Goal: Information Seeking & Learning: Learn about a topic

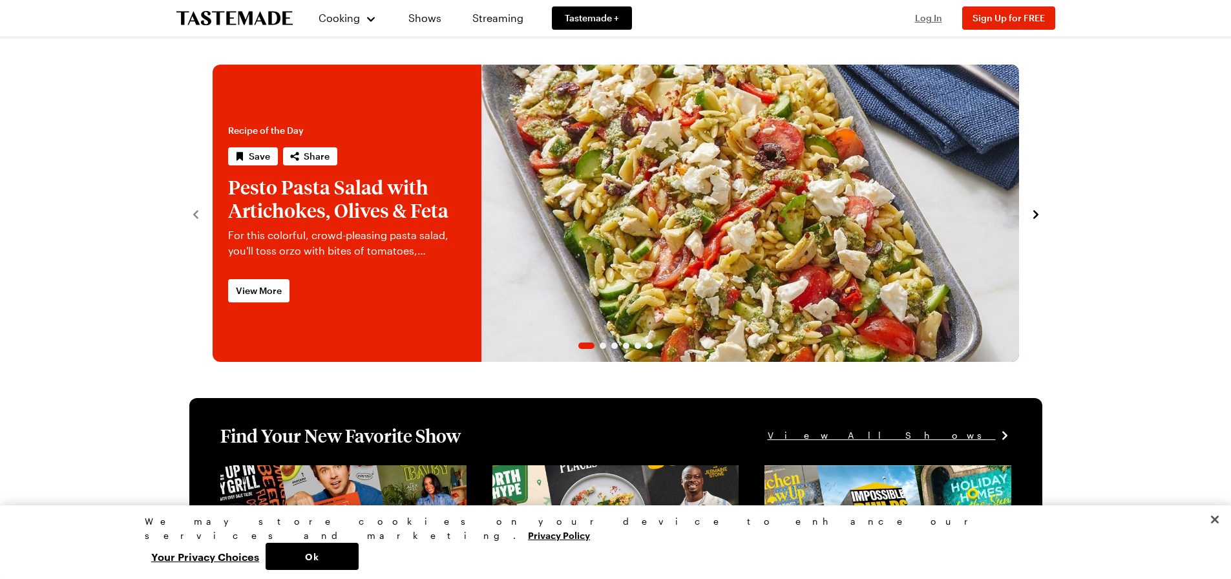
click at [935, 20] on span "Log In" at bounding box center [928, 17] width 27 height 11
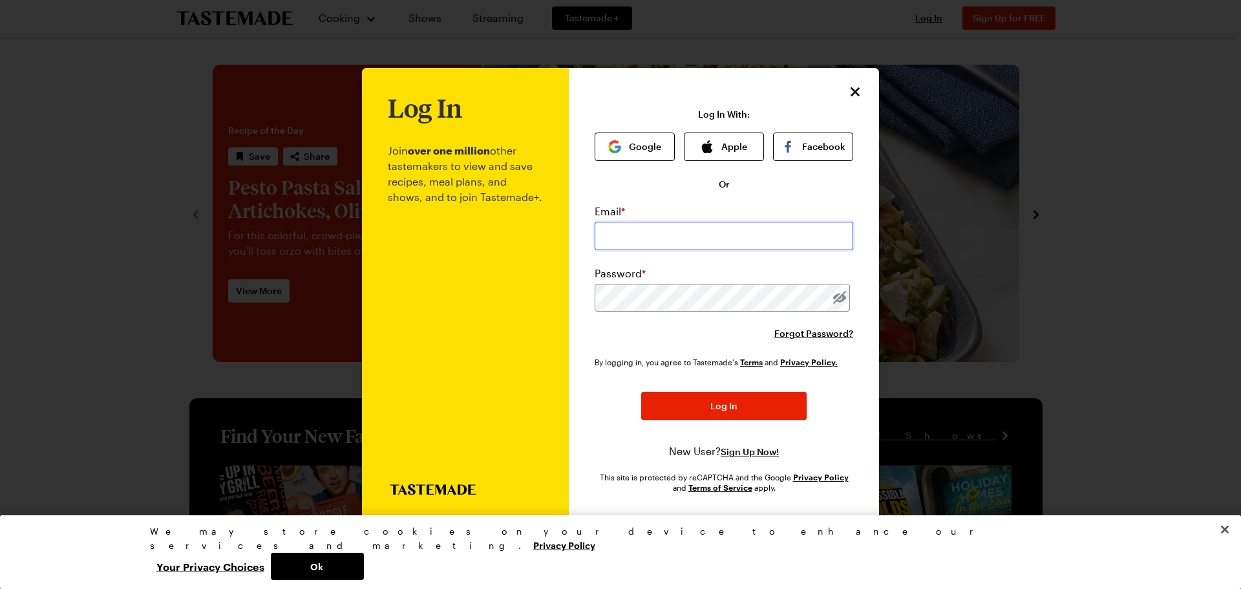
click at [650, 235] on input "email" at bounding box center [724, 236] width 259 height 28
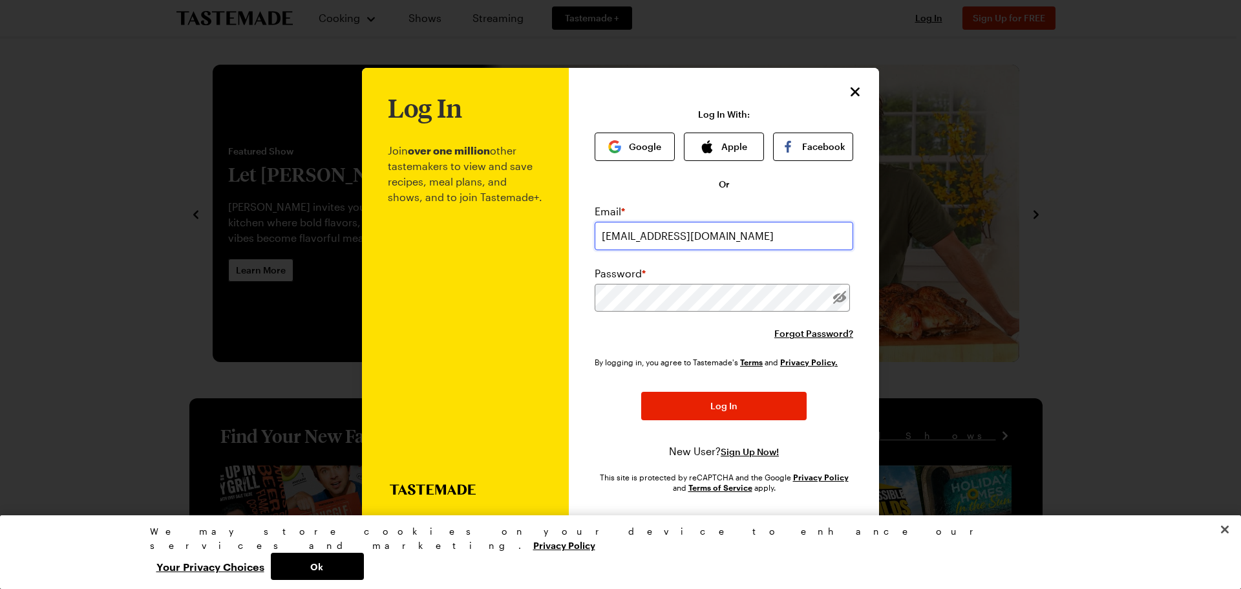
type input "[EMAIL_ADDRESS][DOMAIN_NAME]"
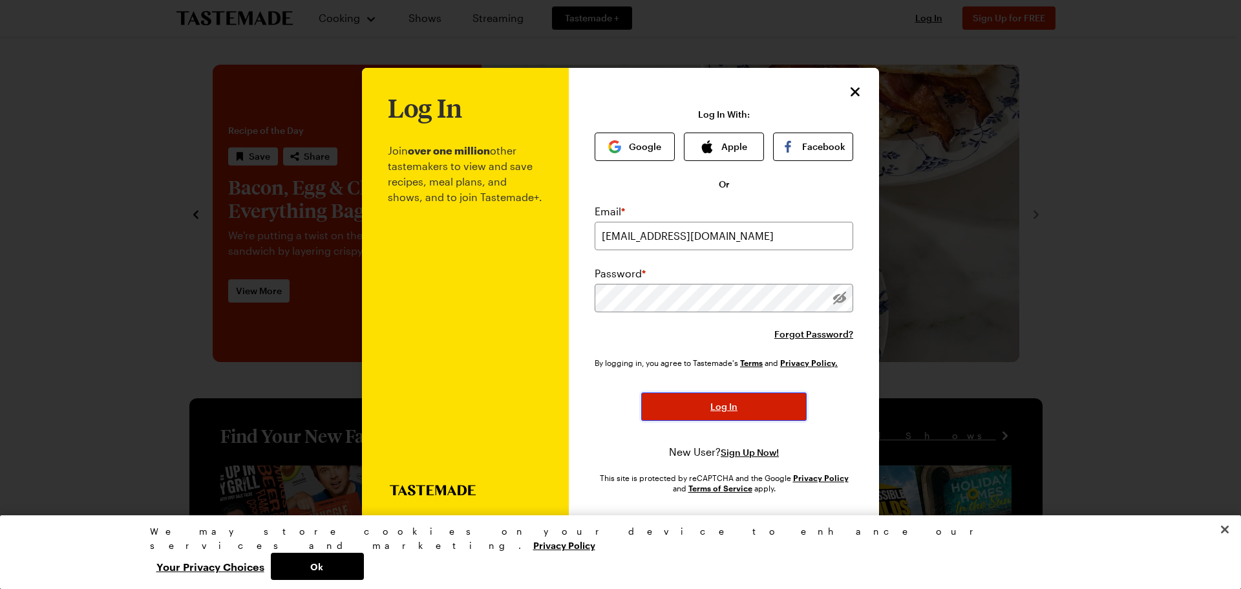
click at [726, 408] on span "Log In" at bounding box center [723, 406] width 27 height 13
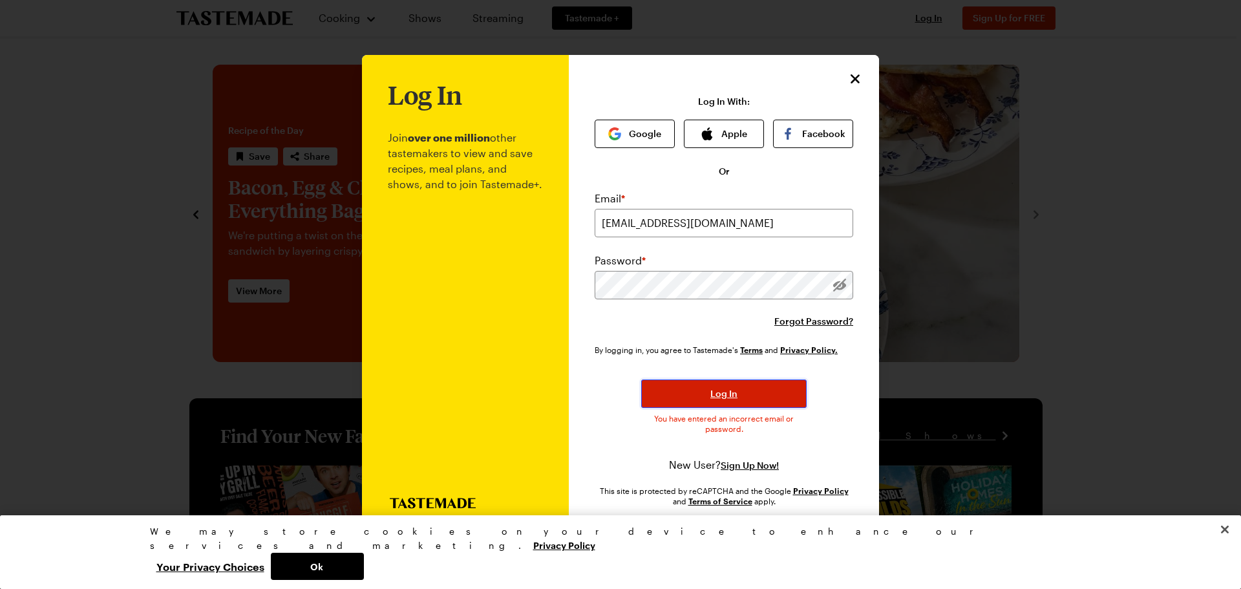
click at [690, 388] on button "Log In" at bounding box center [723, 393] width 165 height 28
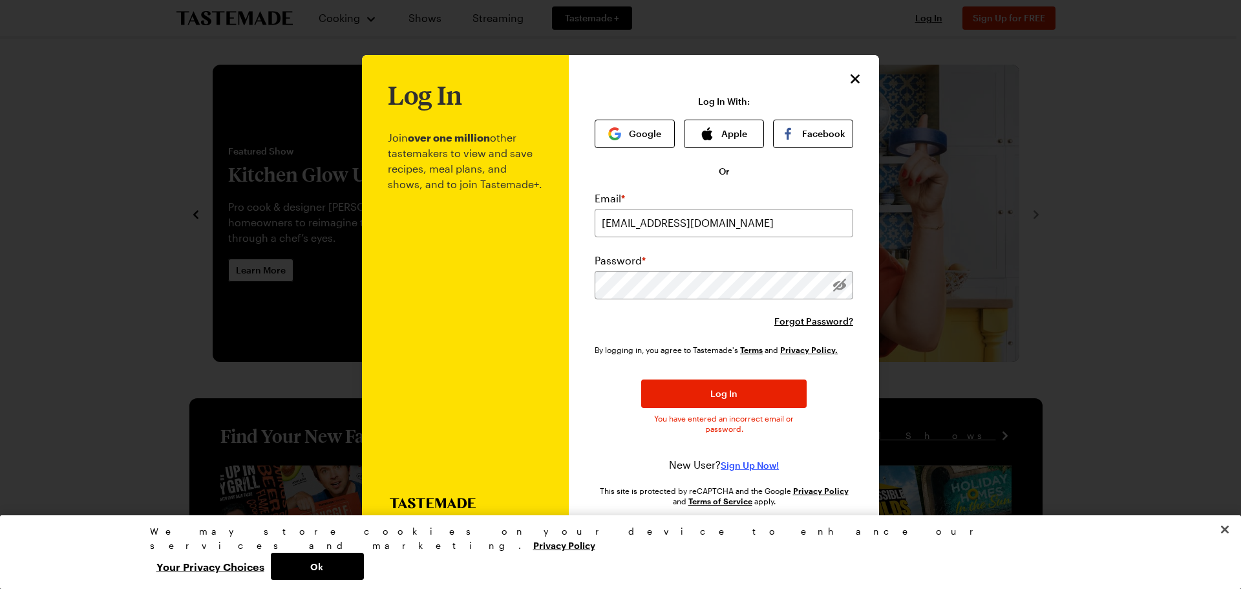
click at [760, 462] on span "Sign Up Now!" at bounding box center [750, 465] width 58 height 13
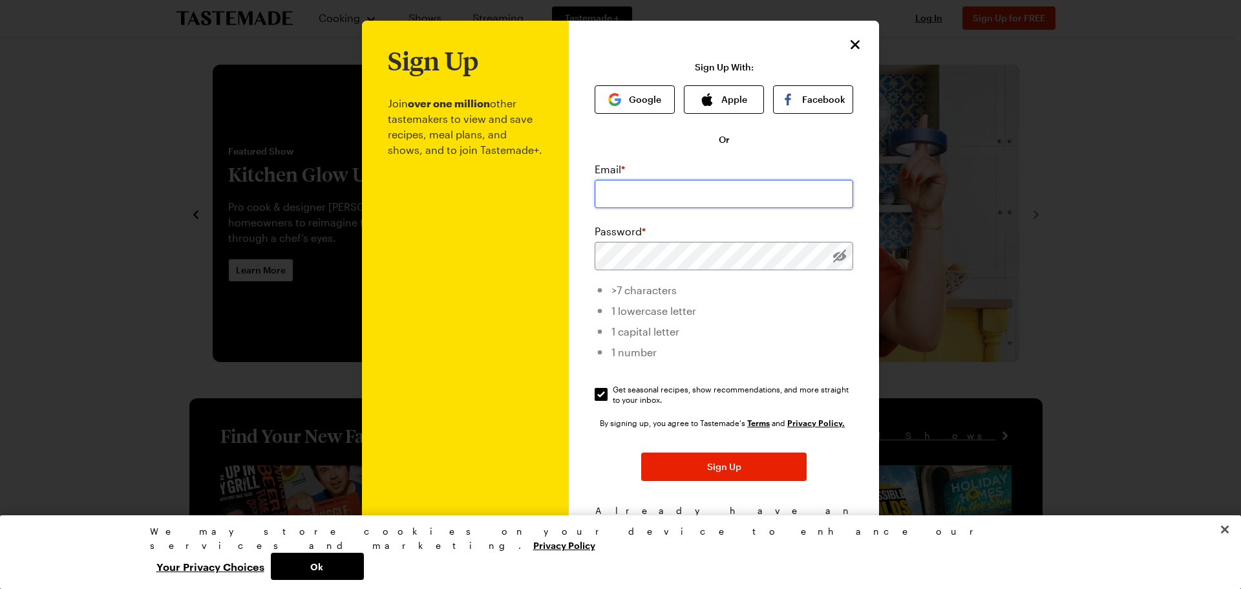
click at [625, 203] on input "email" at bounding box center [724, 194] width 259 height 28
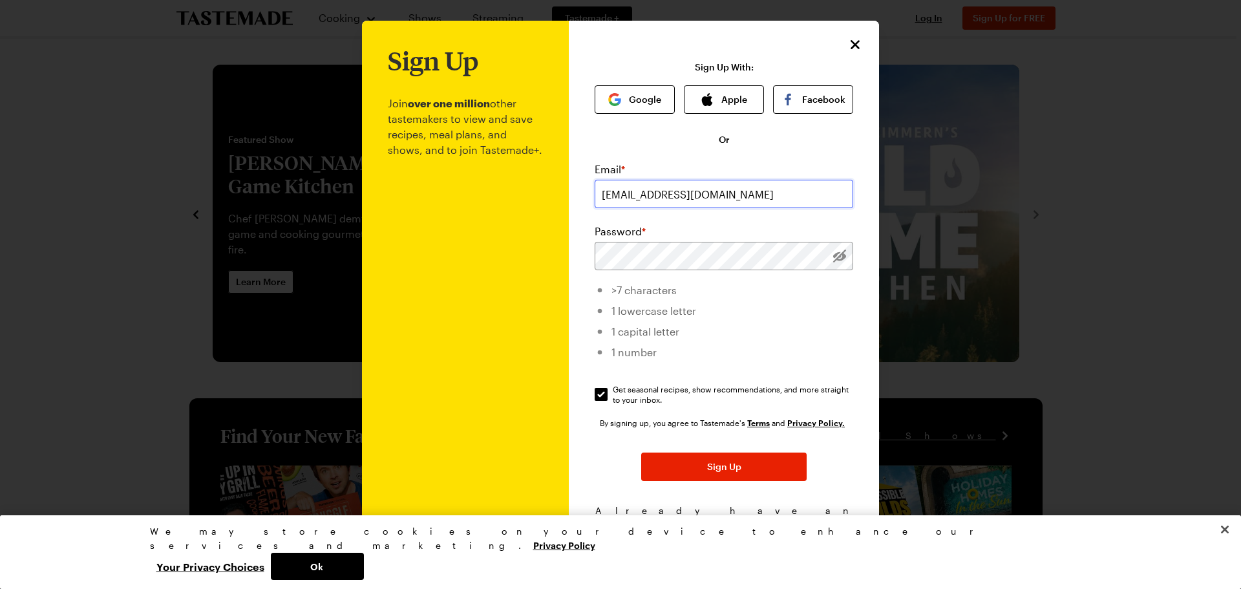
type input "[EMAIL_ADDRESS][DOMAIN_NAME]"
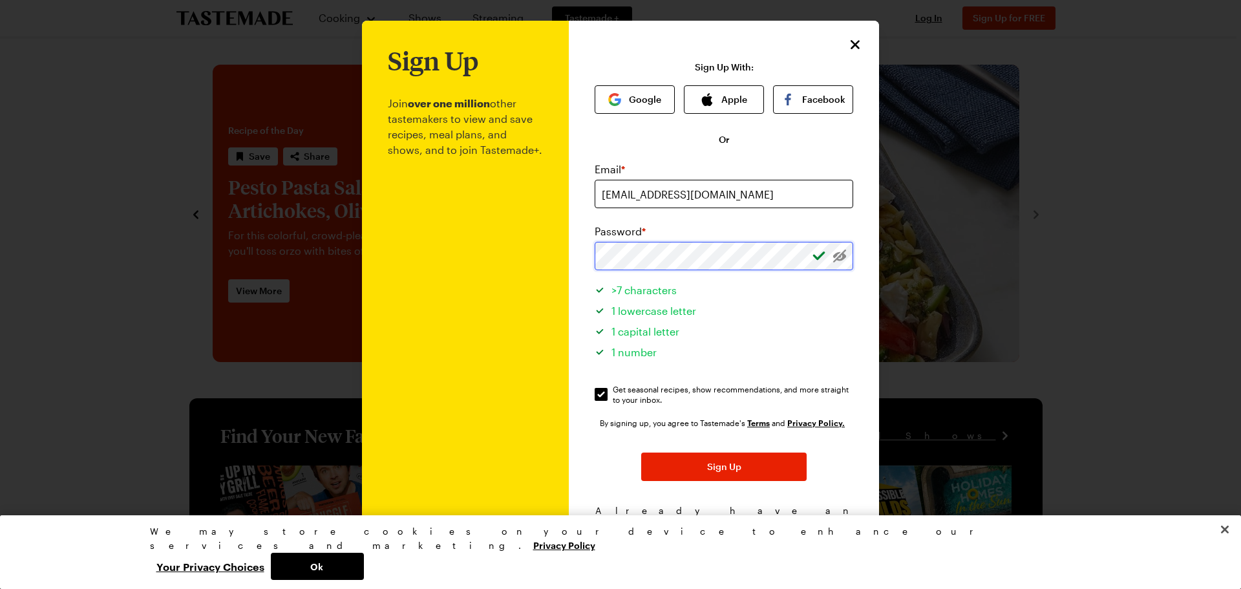
click at [641, 452] on button "Sign Up" at bounding box center [723, 466] width 165 height 28
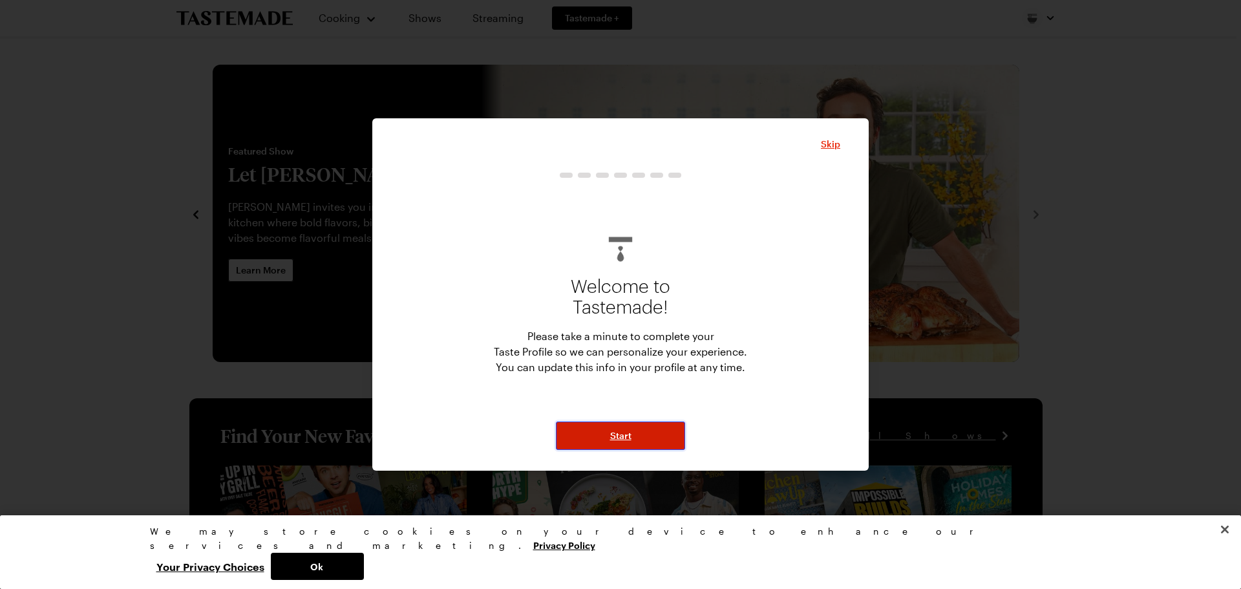
click at [624, 436] on span "Start" at bounding box center [620, 435] width 21 height 13
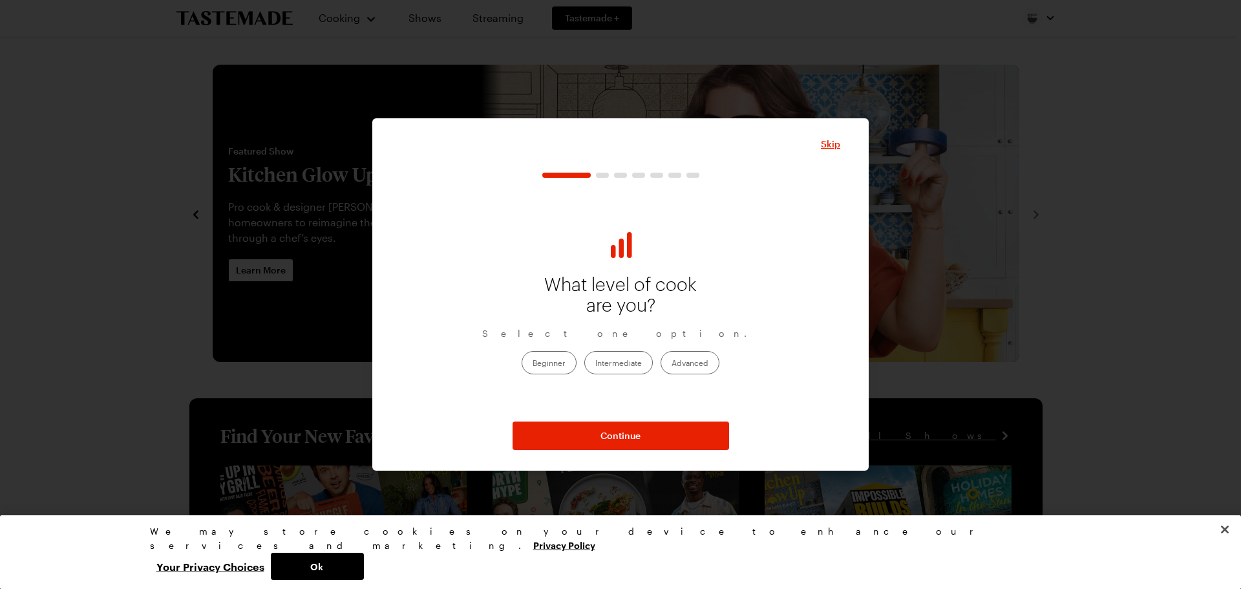
click at [615, 368] on label "Intermediate" at bounding box center [618, 362] width 69 height 23
click at [595, 363] on input "Intermediate" at bounding box center [595, 363] width 0 height 0
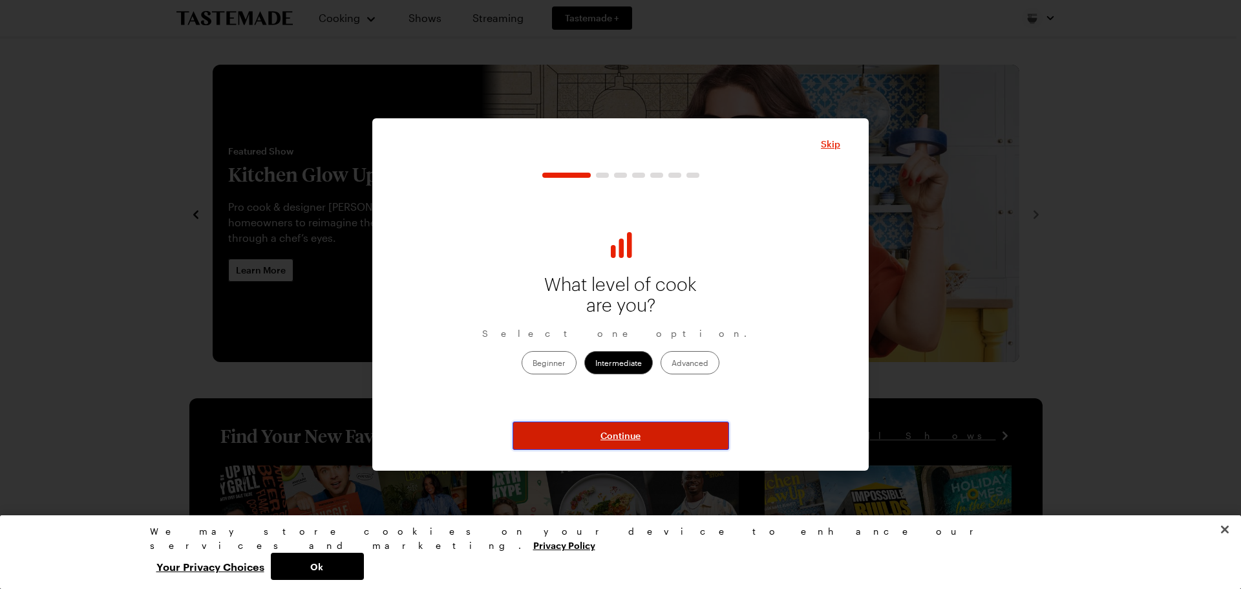
click at [633, 432] on span "Continue" at bounding box center [621, 435] width 40 height 13
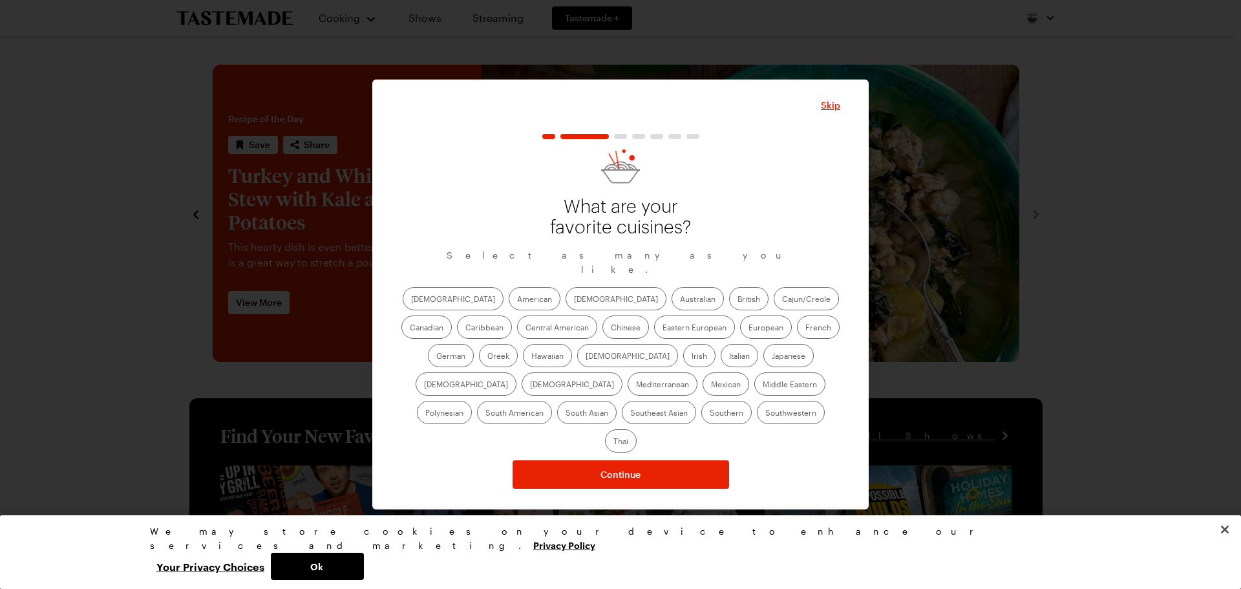
click at [637, 429] on label "Thai" at bounding box center [621, 440] width 32 height 23
click at [613, 442] on input "Thai" at bounding box center [613, 442] width 0 height 0
click at [721, 360] on label "Italian" at bounding box center [739, 355] width 37 height 23
click at [729, 357] on input "Italian" at bounding box center [729, 357] width 0 height 0
click at [703, 396] on label "Mexican" at bounding box center [726, 383] width 47 height 23
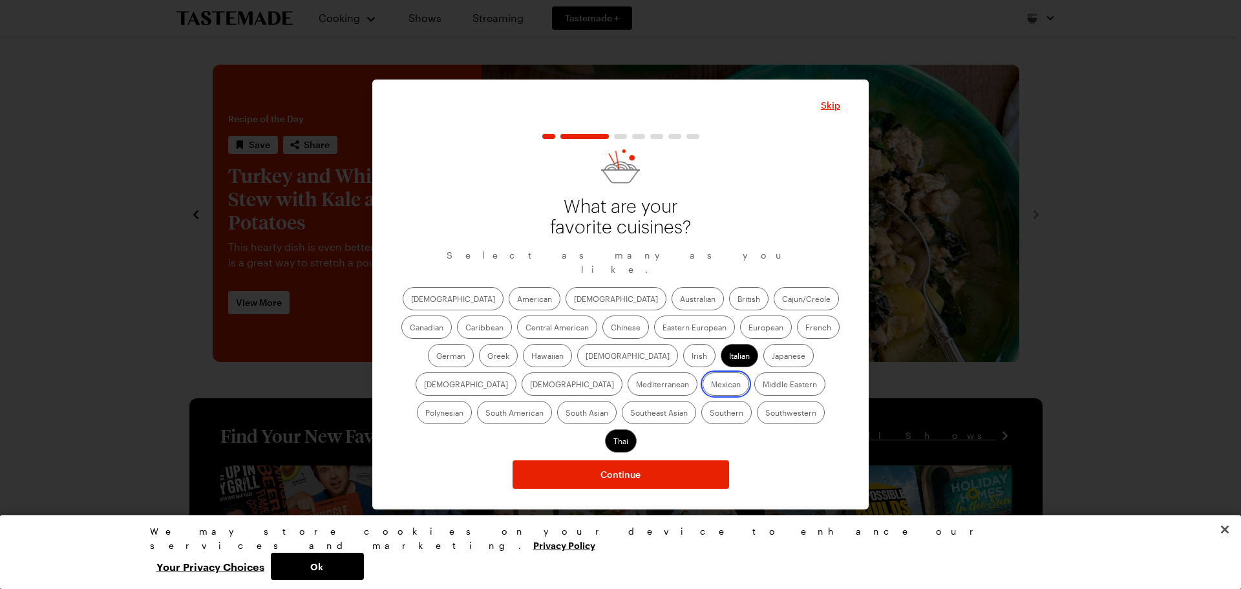
click at [711, 385] on input "Mexican" at bounding box center [711, 385] width 0 height 0
click at [523, 354] on label "Hawaiian" at bounding box center [547, 355] width 49 height 23
click at [531, 357] on input "Hawaiian" at bounding box center [531, 357] width 0 height 0
click at [774, 308] on label "Cajun/Creole" at bounding box center [806, 298] width 65 height 23
click at [782, 300] on input "Cajun/Creole" at bounding box center [782, 300] width 0 height 0
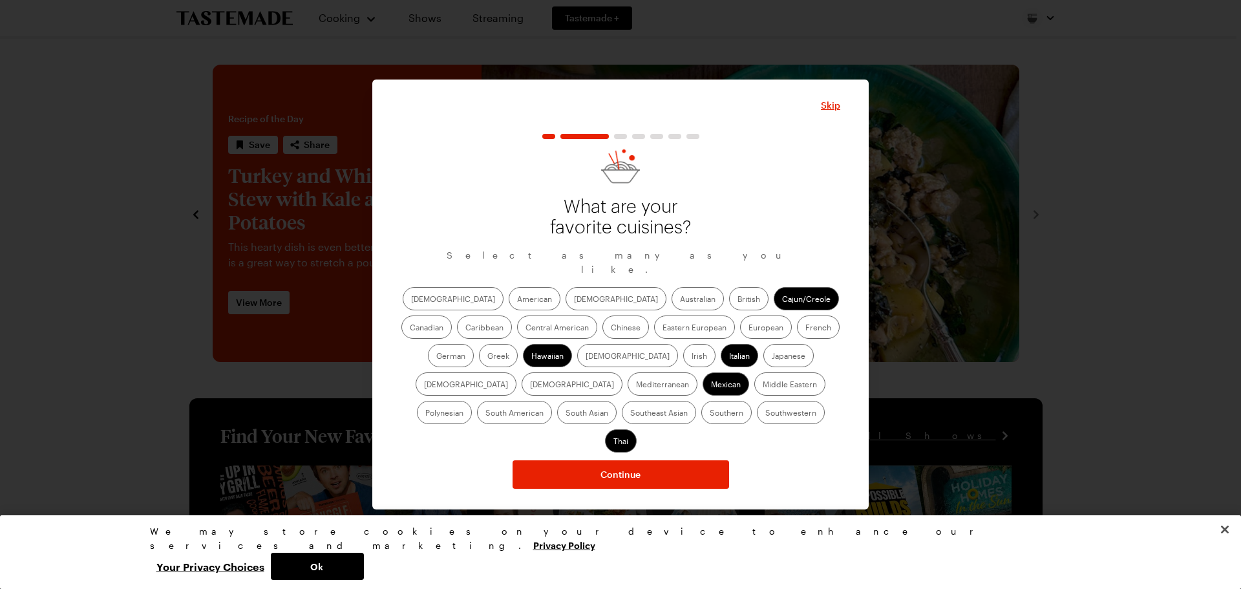
click at [512, 315] on label "Caribbean" at bounding box center [484, 326] width 55 height 23
click at [465, 328] on input "Caribbean" at bounding box center [465, 328] width 0 height 0
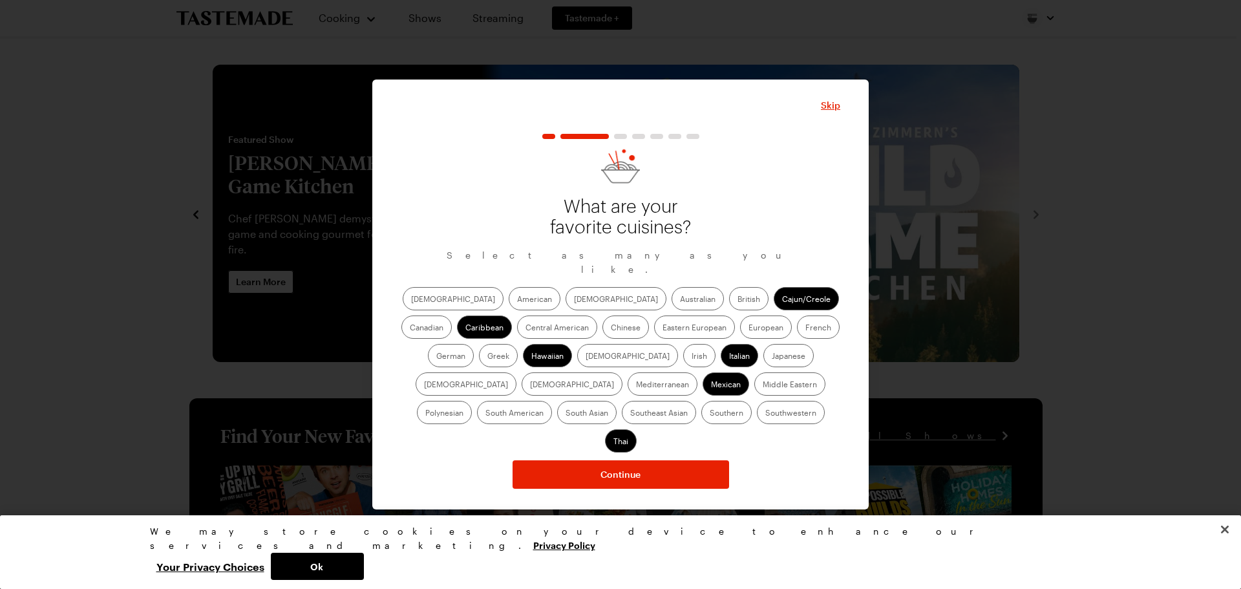
click at [697, 372] on label "Mediterranean" at bounding box center [663, 383] width 70 height 23
click at [636, 385] on input "Mediterranean" at bounding box center [636, 385] width 0 height 0
click at [566, 302] on label "[DEMOGRAPHIC_DATA]" at bounding box center [616, 298] width 101 height 23
click at [574, 300] on input "[DEMOGRAPHIC_DATA]" at bounding box center [574, 300] width 0 height 0
click at [654, 339] on label "Eastern European" at bounding box center [694, 326] width 81 height 23
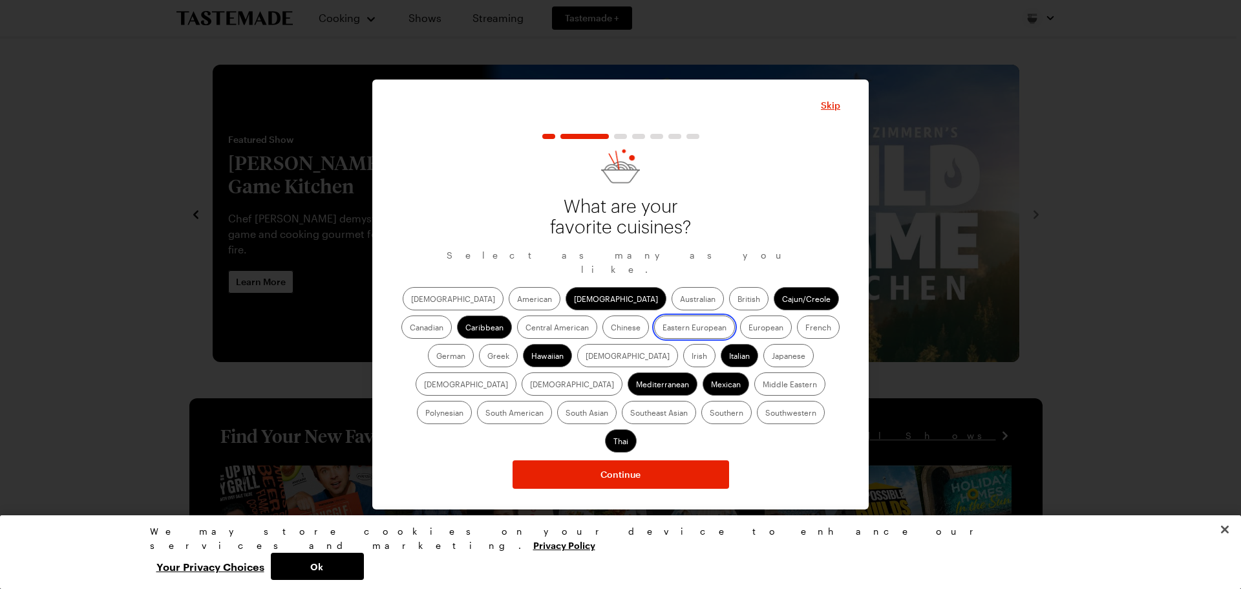
click at [663, 328] on European "Eastern European" at bounding box center [663, 328] width 0 height 0
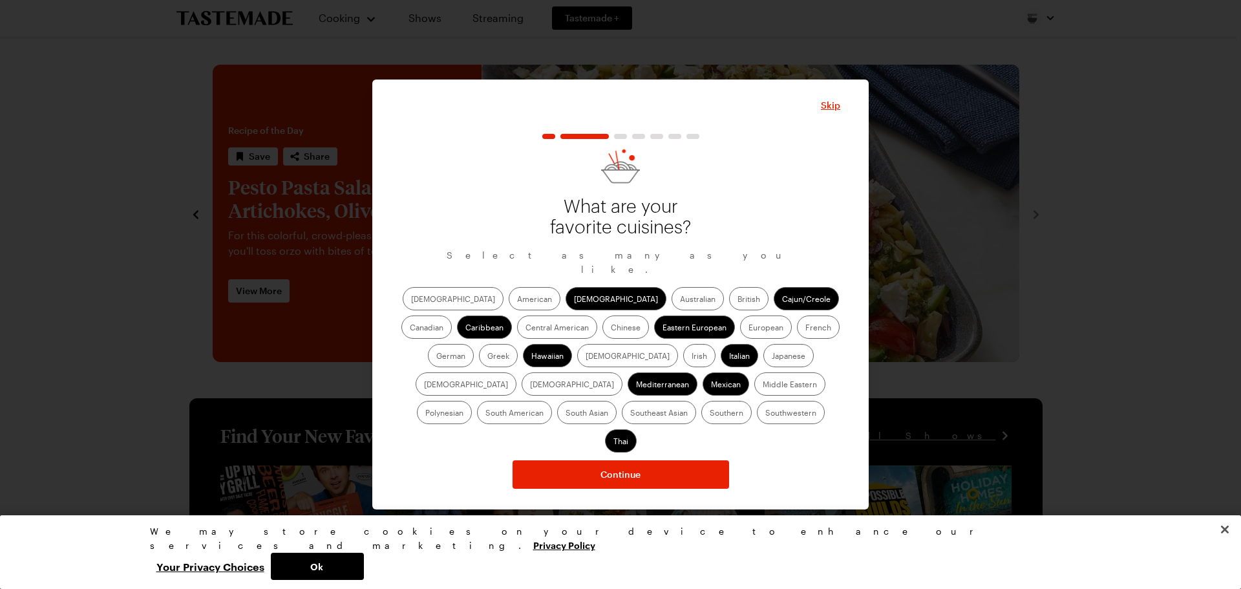
click at [617, 401] on label "South Asian" at bounding box center [586, 412] width 59 height 23
click at [566, 414] on Asian "South Asian" at bounding box center [566, 414] width 0 height 0
click at [518, 344] on label "Greek" at bounding box center [498, 355] width 39 height 23
click at [487, 357] on input "Greek" at bounding box center [487, 357] width 0 height 0
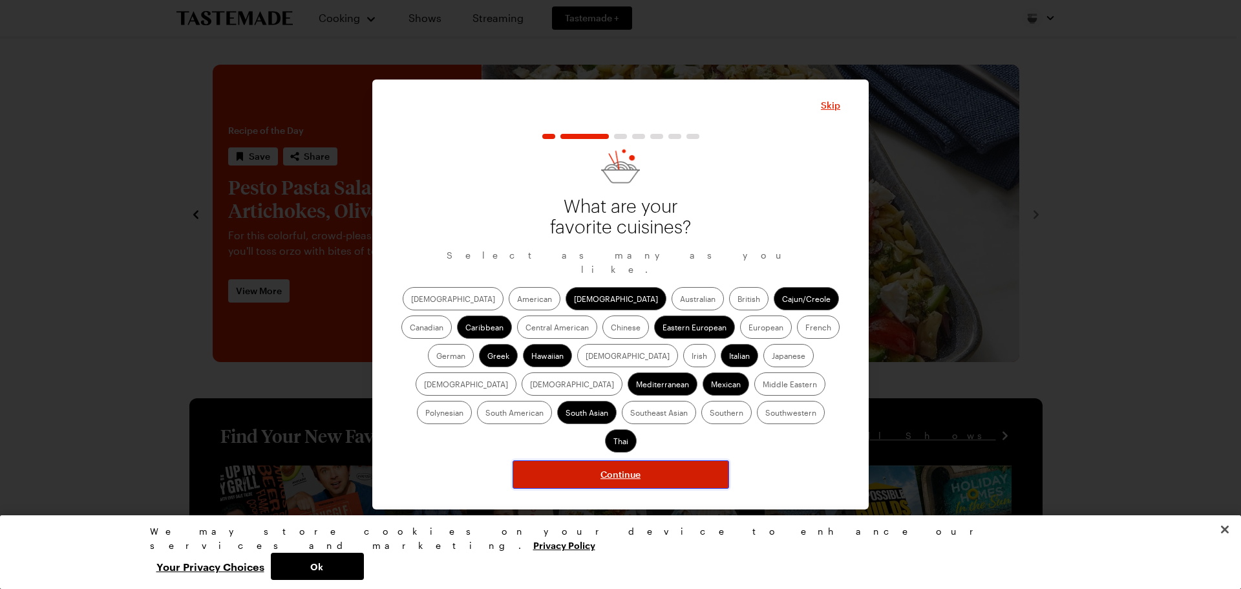
click at [570, 460] on button "Continue" at bounding box center [621, 474] width 217 height 28
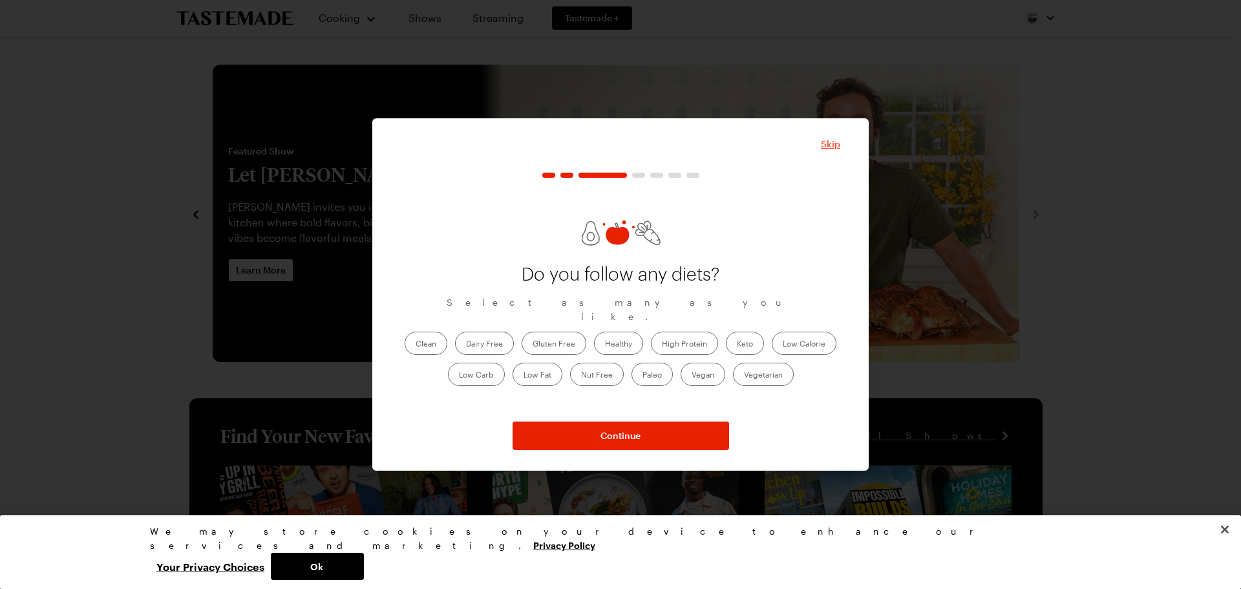
click at [833, 140] on span "Skip" at bounding box center [830, 144] width 19 height 13
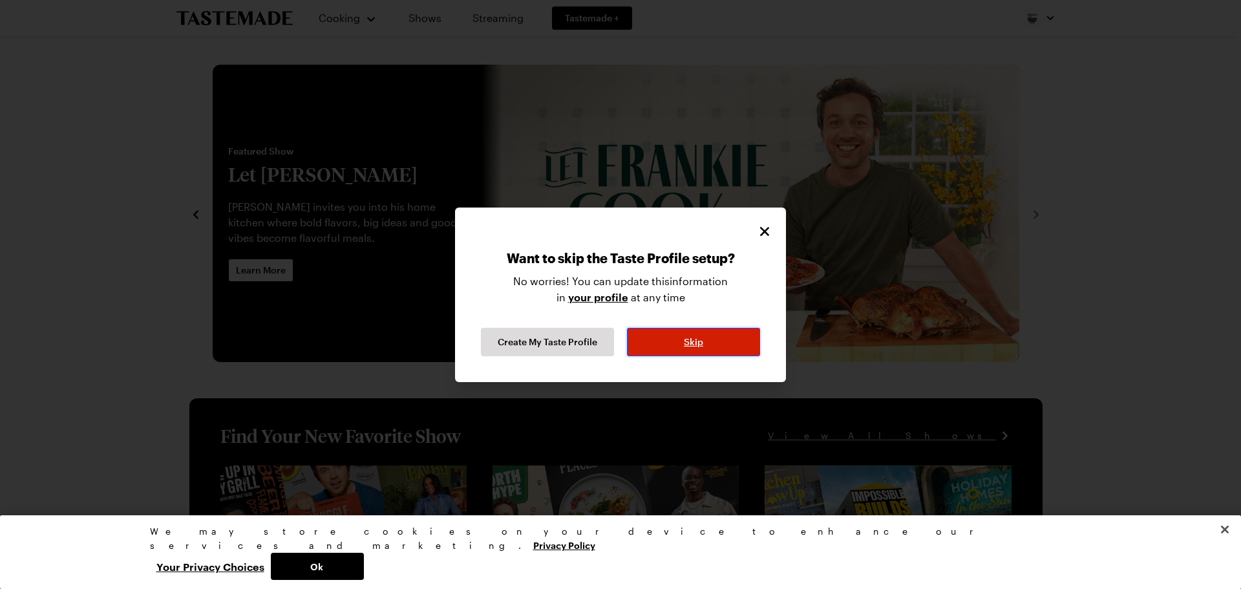
click at [687, 347] on span "Skip" at bounding box center [693, 341] width 19 height 13
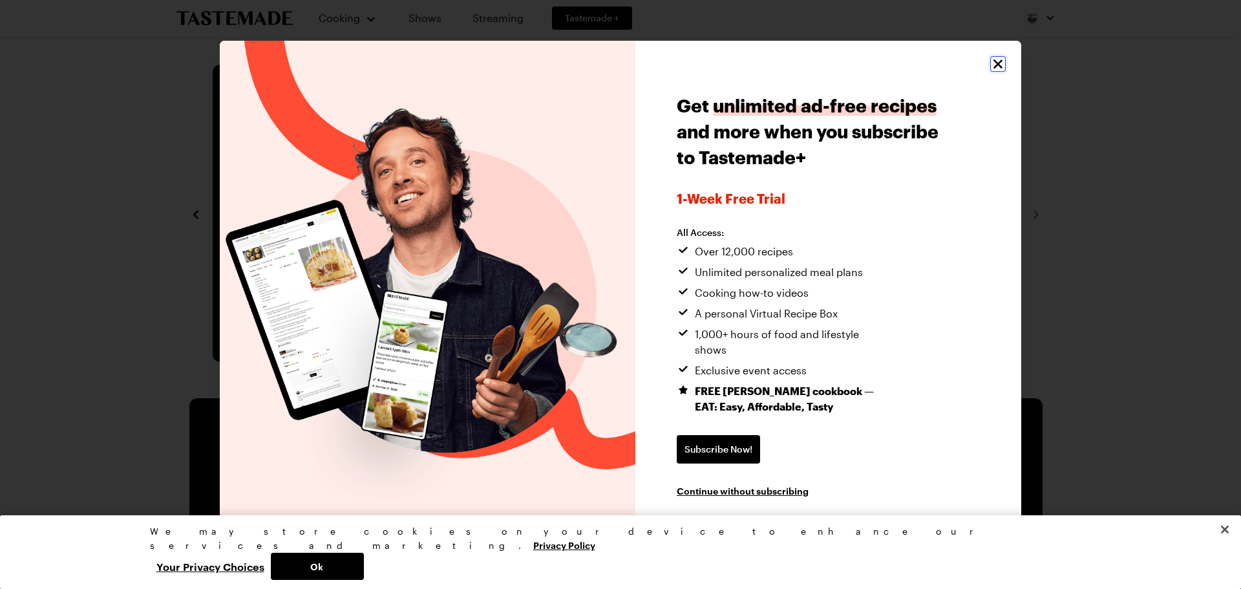
click at [997, 68] on icon "Close" at bounding box center [998, 63] width 9 height 9
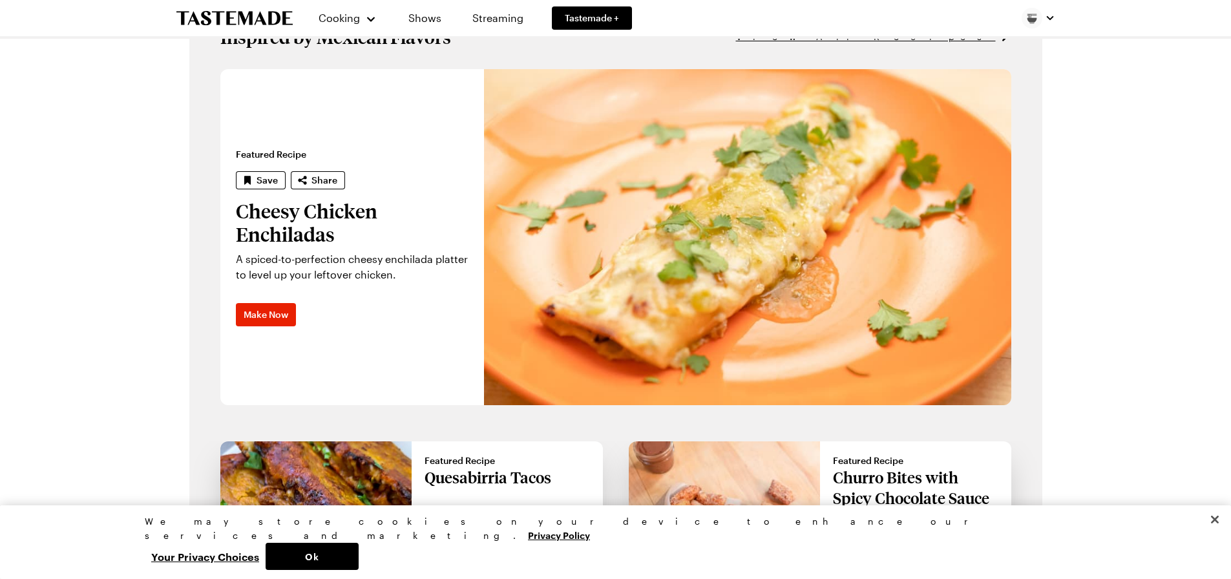
scroll to position [840, 0]
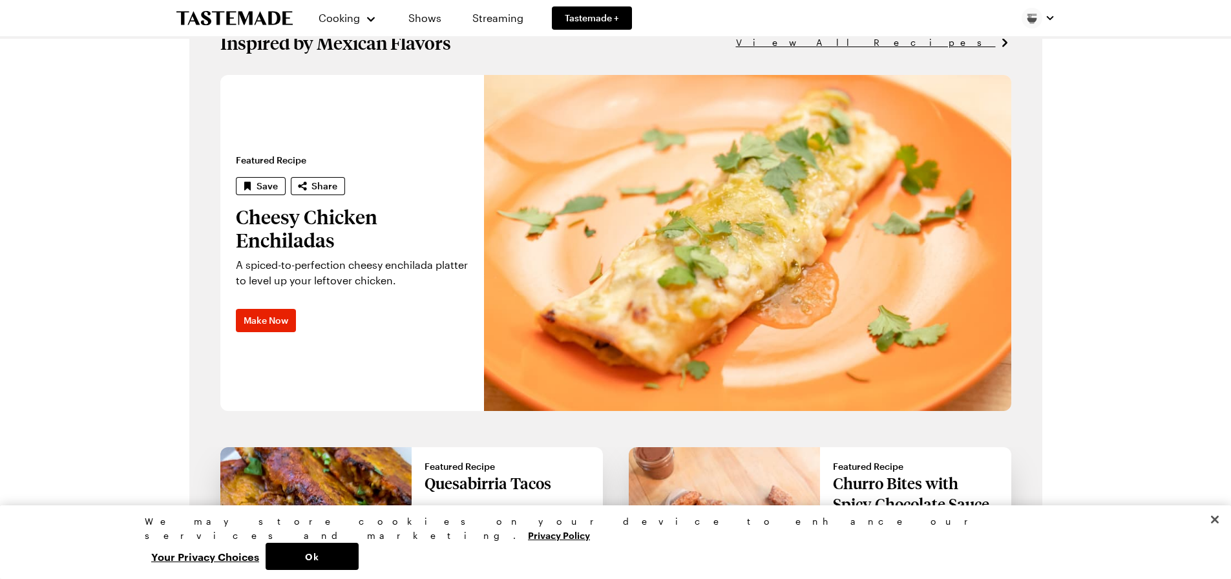
click at [946, 39] on span "View All Recipes" at bounding box center [866, 43] width 260 height 14
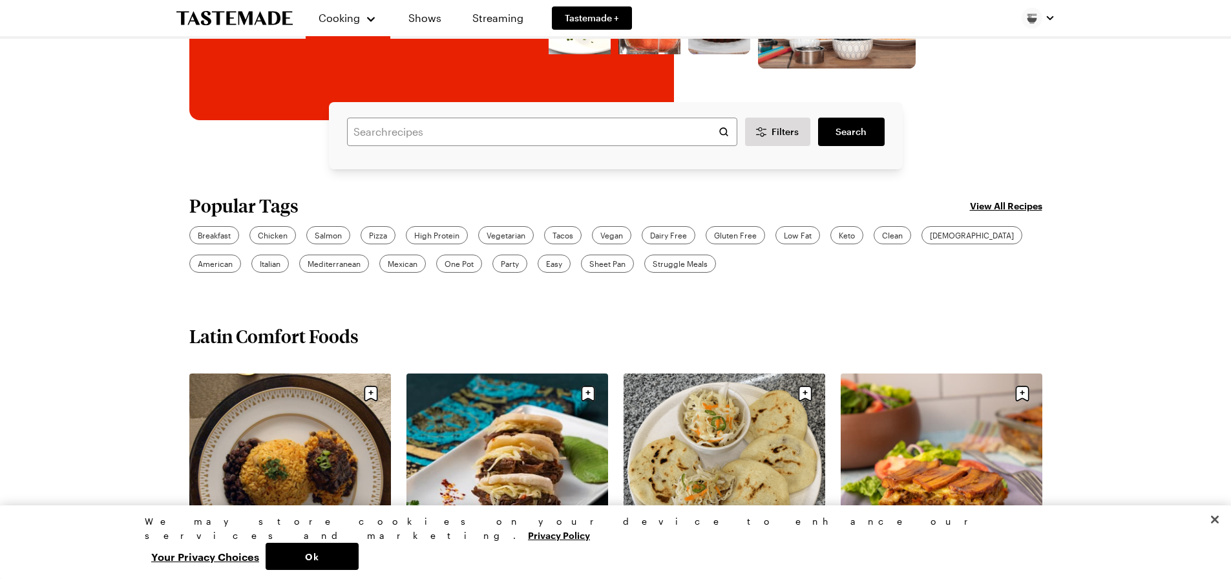
scroll to position [323, 0]
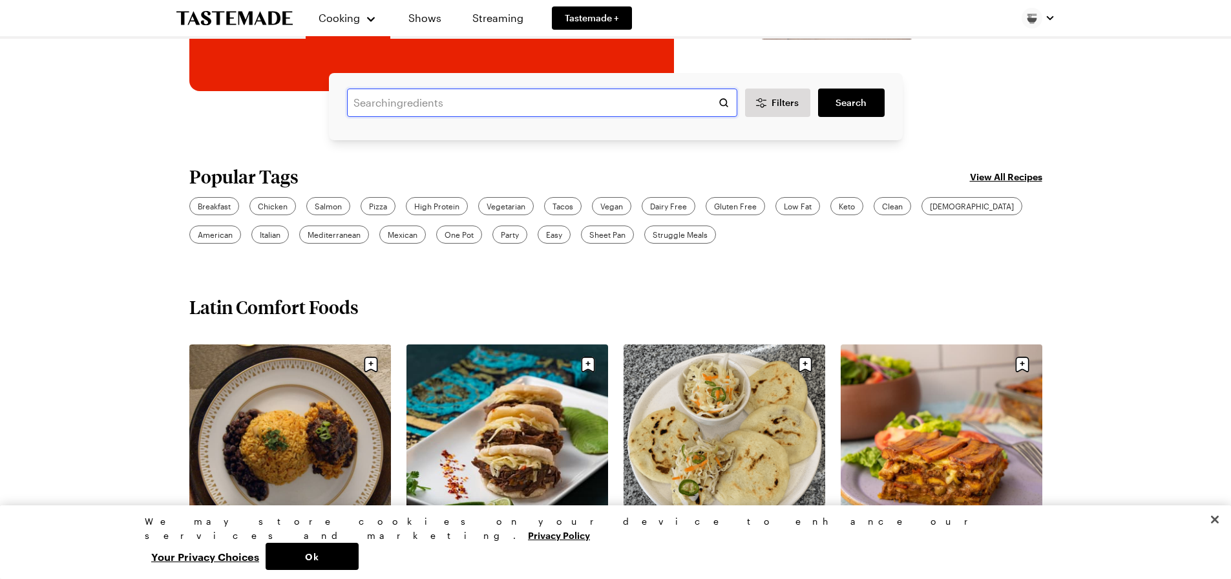
click at [428, 107] on input "text" at bounding box center [542, 103] width 390 height 28
type input "TOMATO SOUP"
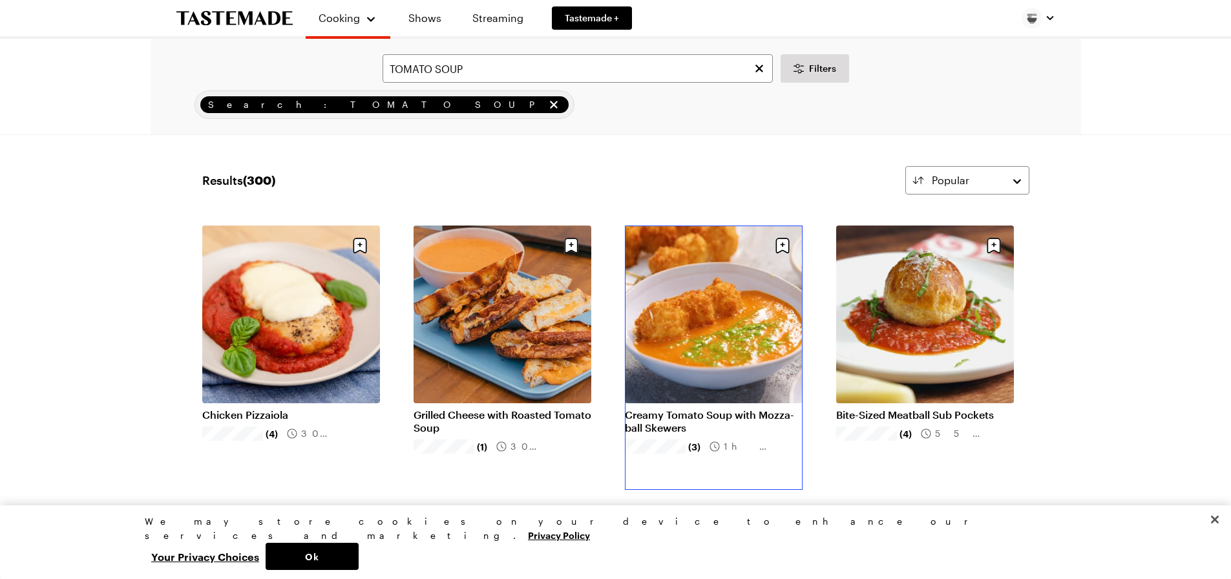
click at [737, 409] on link "Creamy Tomato Soup with Mozza-ball Skewers" at bounding box center [714, 422] width 178 height 26
click at [544, 409] on link "Grilled Cheese with Roasted Tomato Soup" at bounding box center [503, 422] width 178 height 26
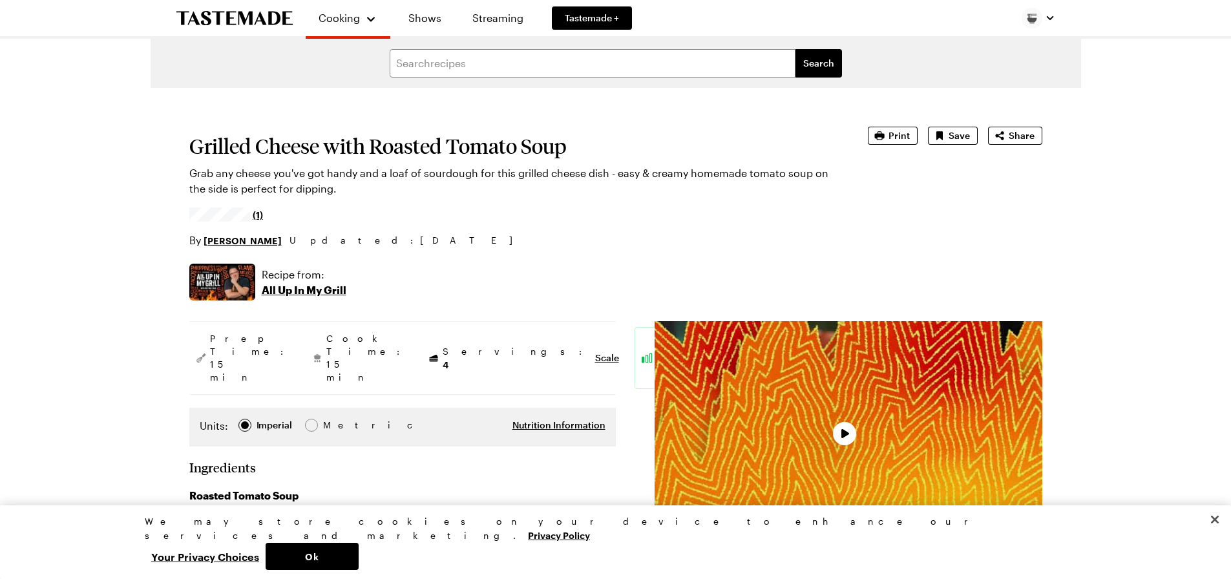
type textarea "x"
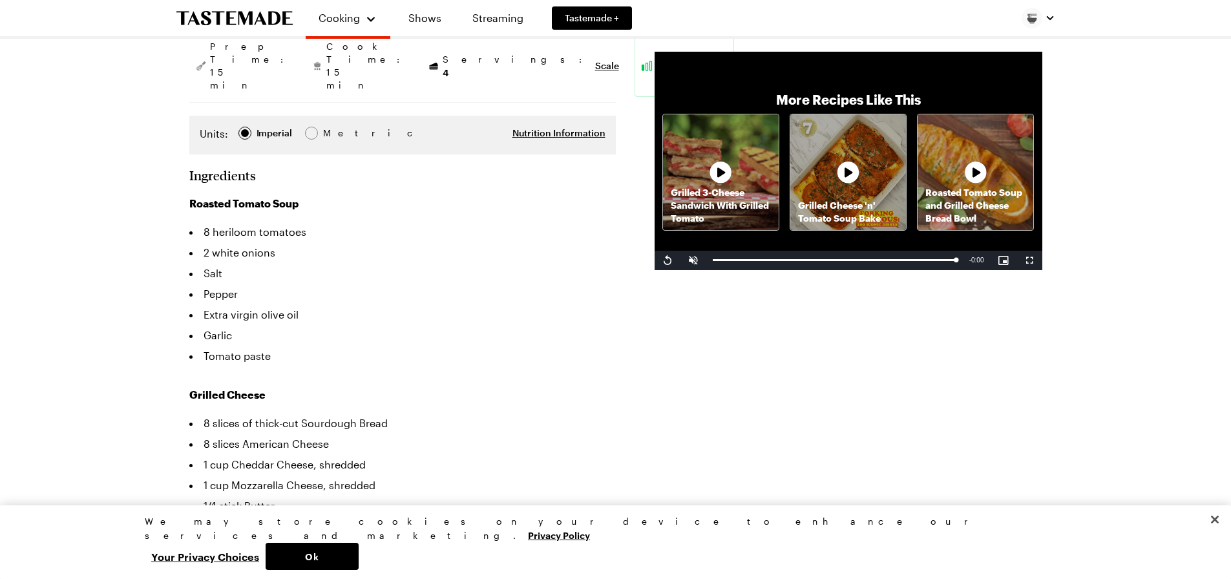
scroll to position [323, 0]
